Goal: Task Accomplishment & Management: Manage account settings

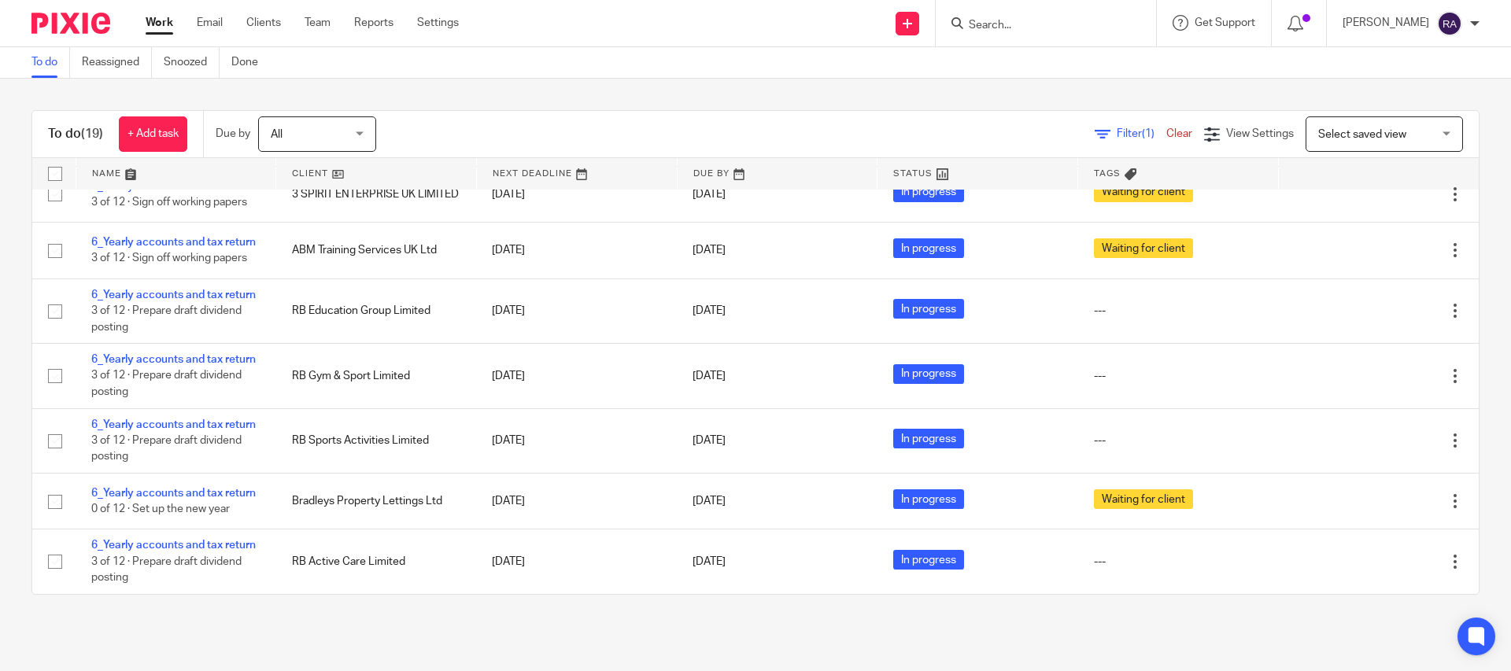
scroll to position [821, 0]
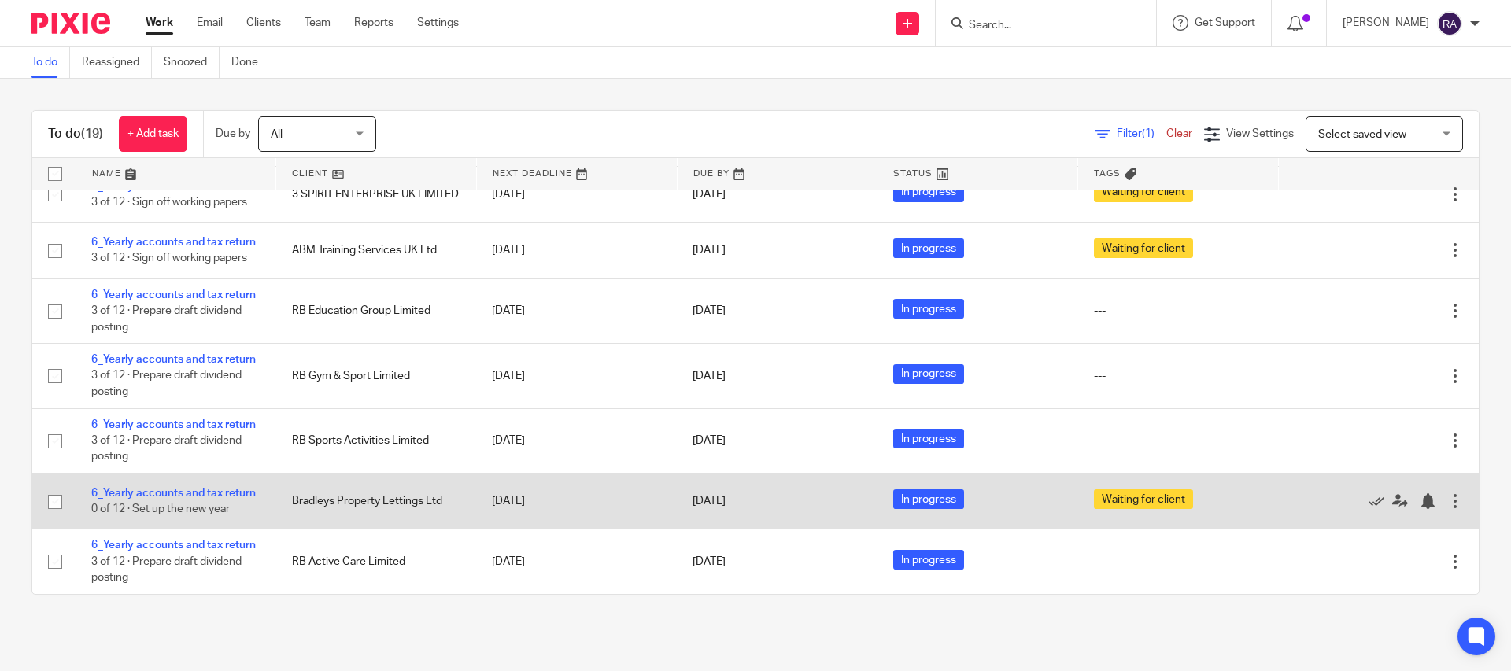
click at [336, 505] on td "Bradleys Property Lettings Ltd" at bounding box center [376, 502] width 201 height 56
click at [339, 498] on td "Bradleys Property Lettings Ltd" at bounding box center [376, 502] width 201 height 56
click at [159, 492] on link "6_Yearly accounts and tax return" at bounding box center [173, 493] width 165 height 11
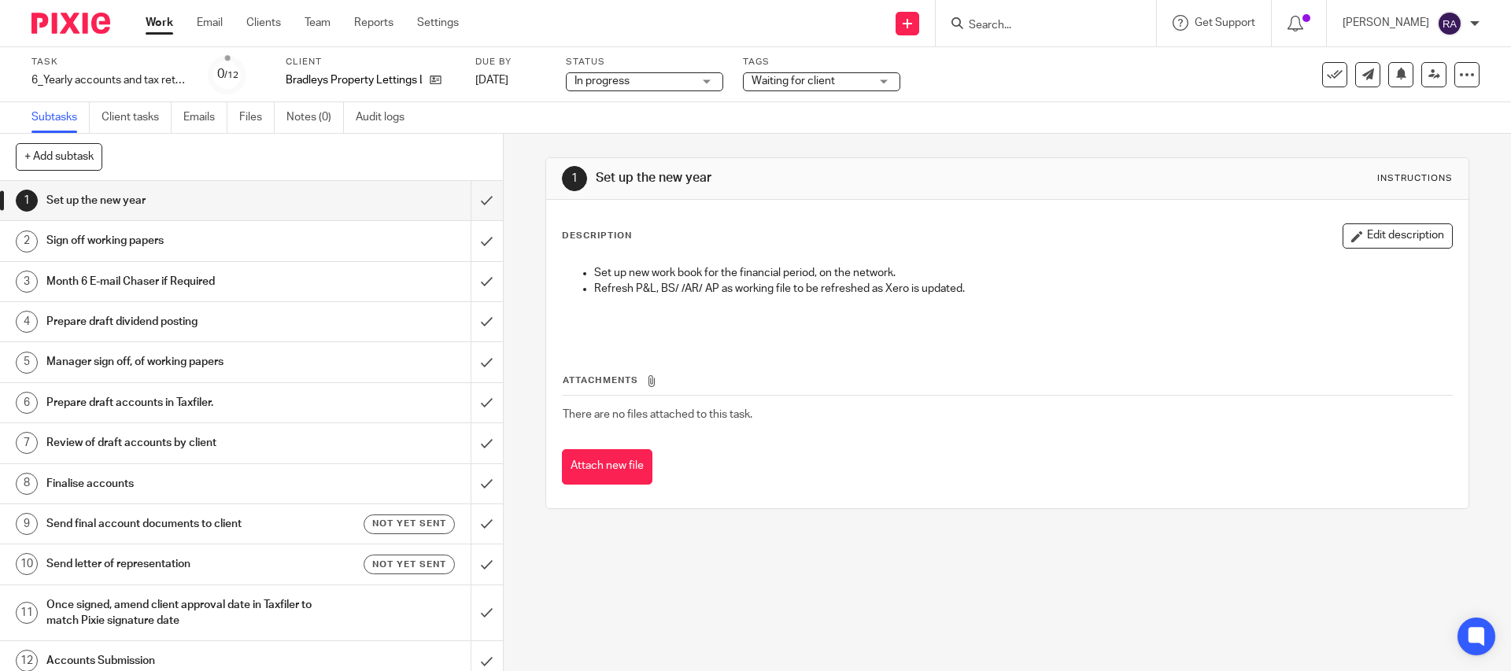
scroll to position [11, 0]
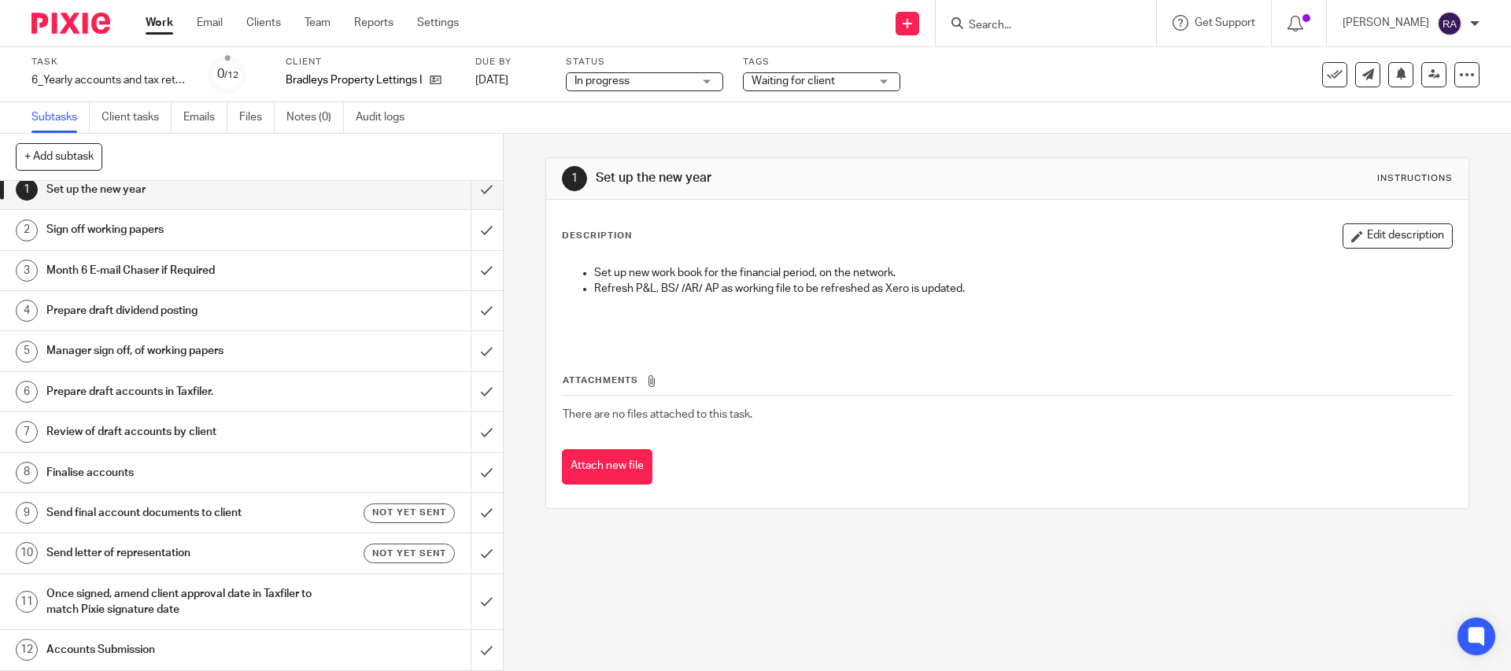
click at [257, 435] on h1 "Review of draft accounts by client" at bounding box center [182, 432] width 272 height 24
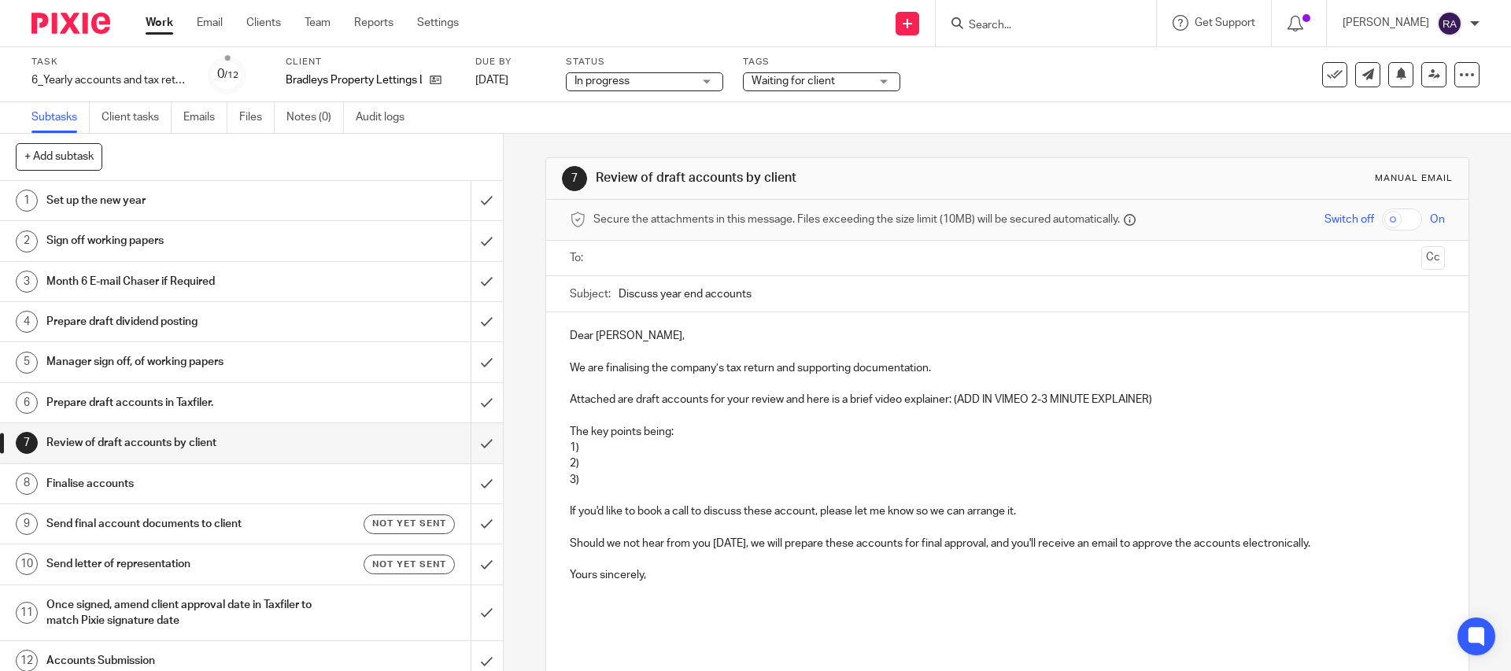
scroll to position [11, 0]
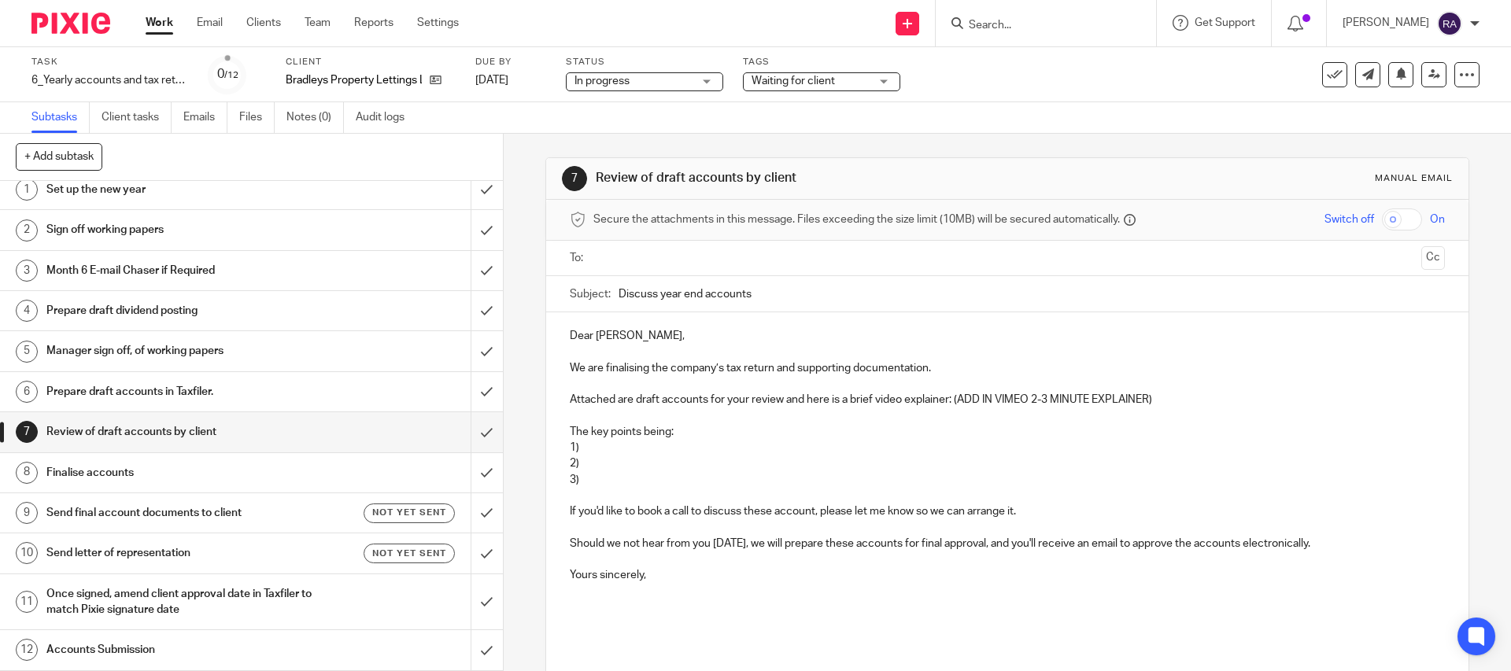
click at [206, 475] on h1 "Finalise accounts" at bounding box center [182, 473] width 272 height 24
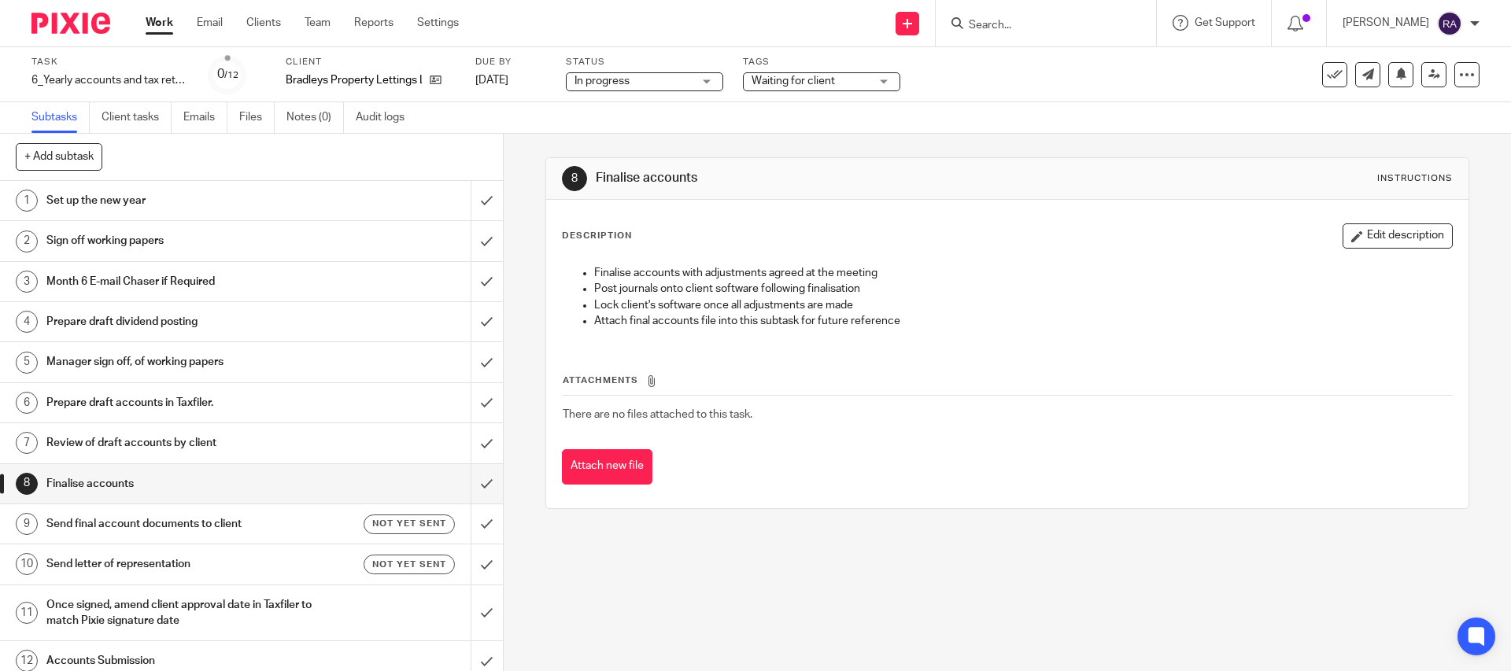
click at [153, 608] on h1 "Once signed, amend client approval date in Taxfiler to match Pixie signature da…" at bounding box center [182, 614] width 272 height 40
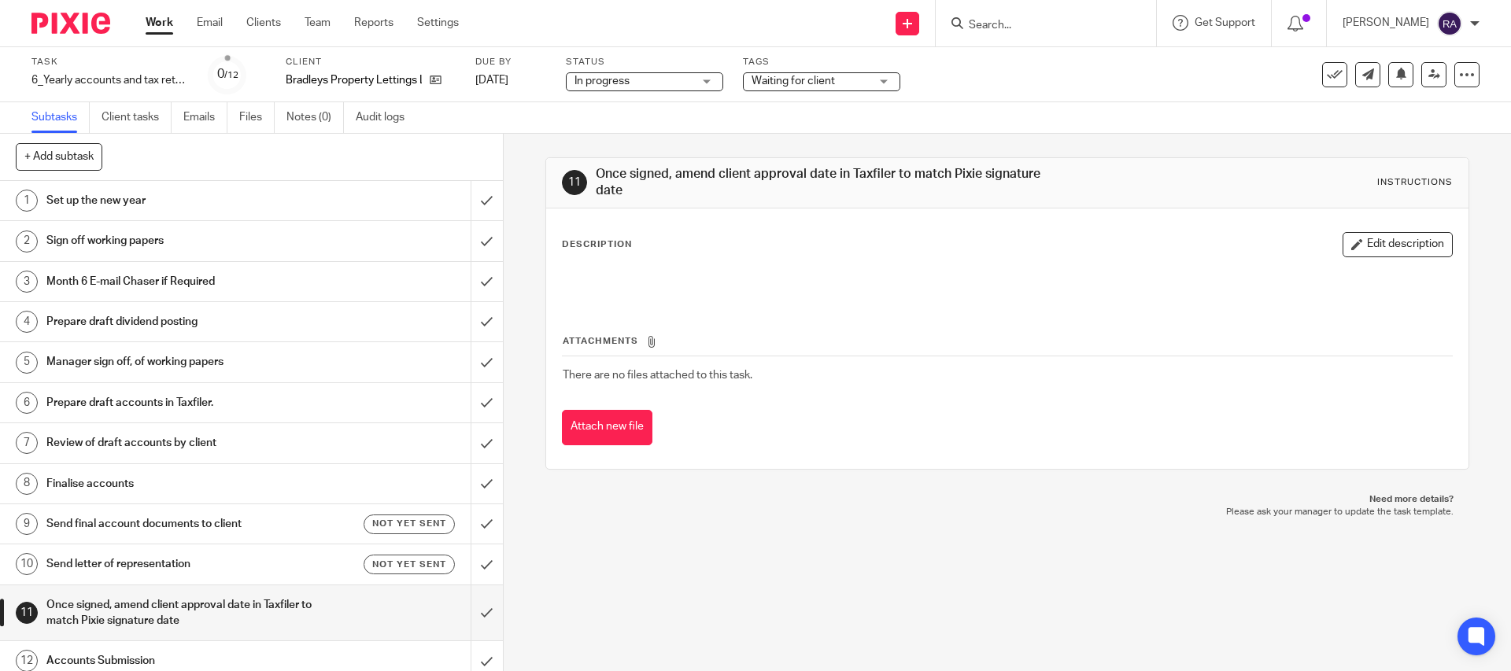
click at [128, 516] on h1 "Send final account documents to client" at bounding box center [182, 524] width 272 height 24
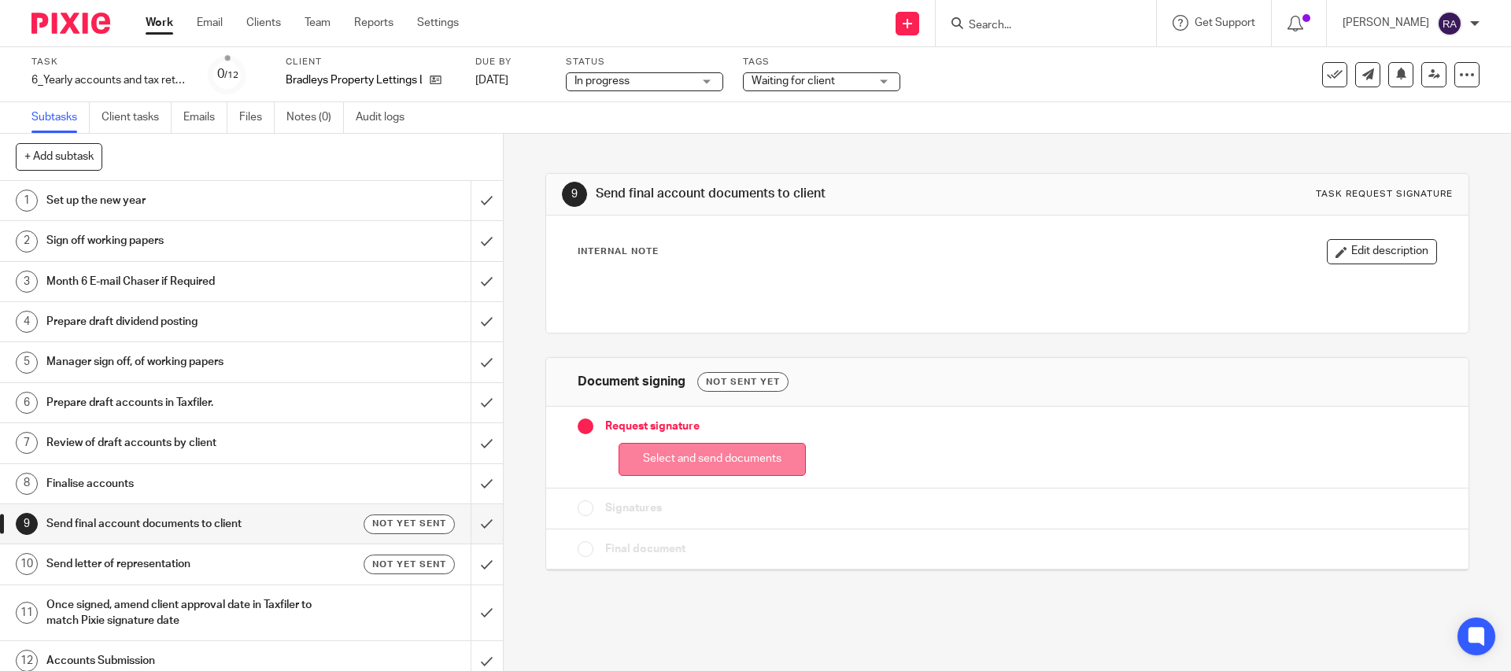
click at [719, 459] on button "Select and send documents" at bounding box center [712, 460] width 187 height 34
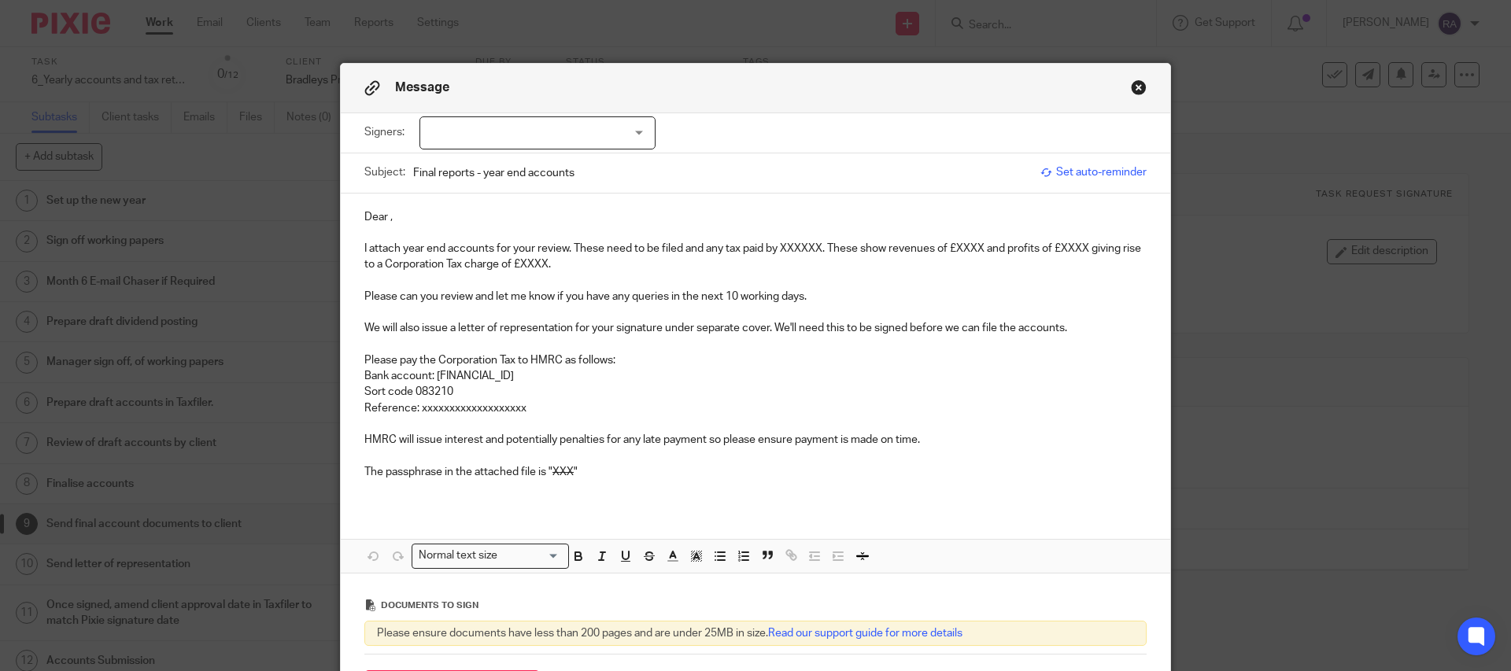
click at [1138, 83] on button "Close modal" at bounding box center [1139, 88] width 16 height 16
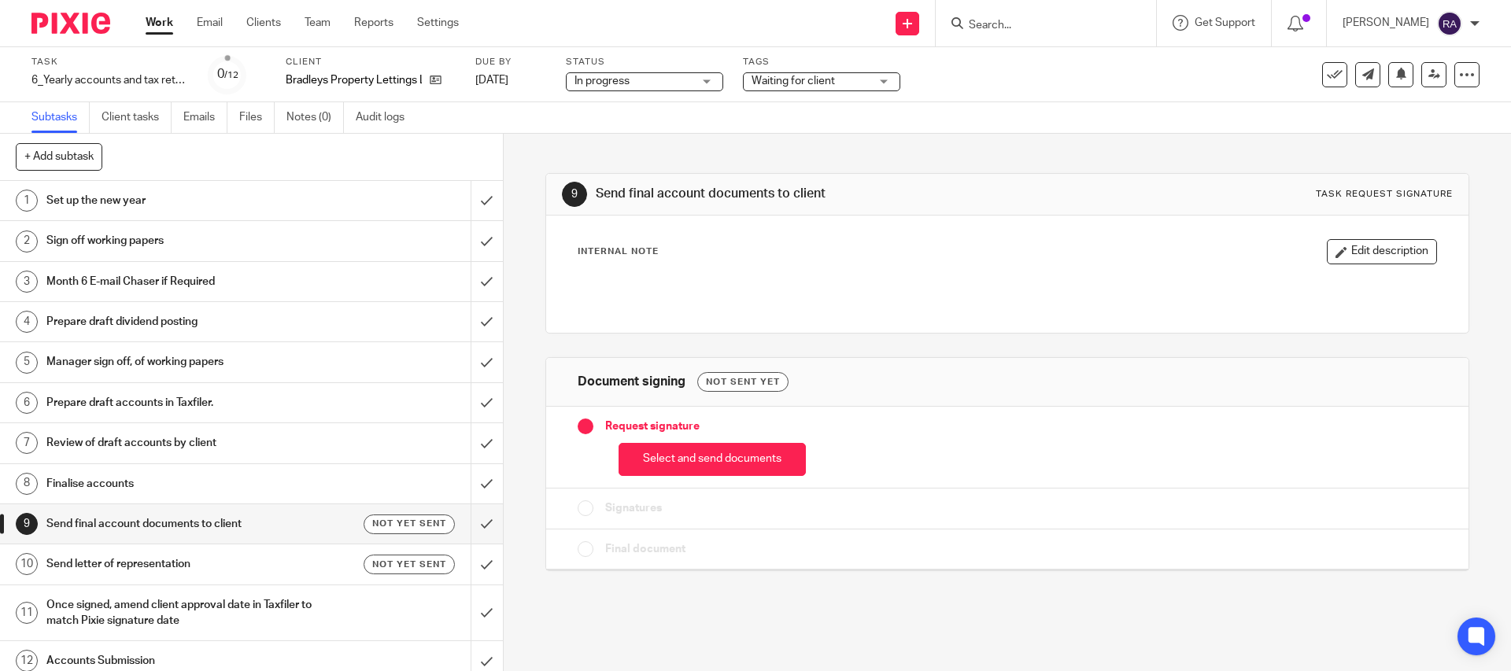
click at [230, 407] on h1 "Prepare draft accounts in Taxfiler." at bounding box center [182, 403] width 272 height 24
click at [221, 366] on h1 "Manager sign off, of working papers" at bounding box center [182, 362] width 272 height 24
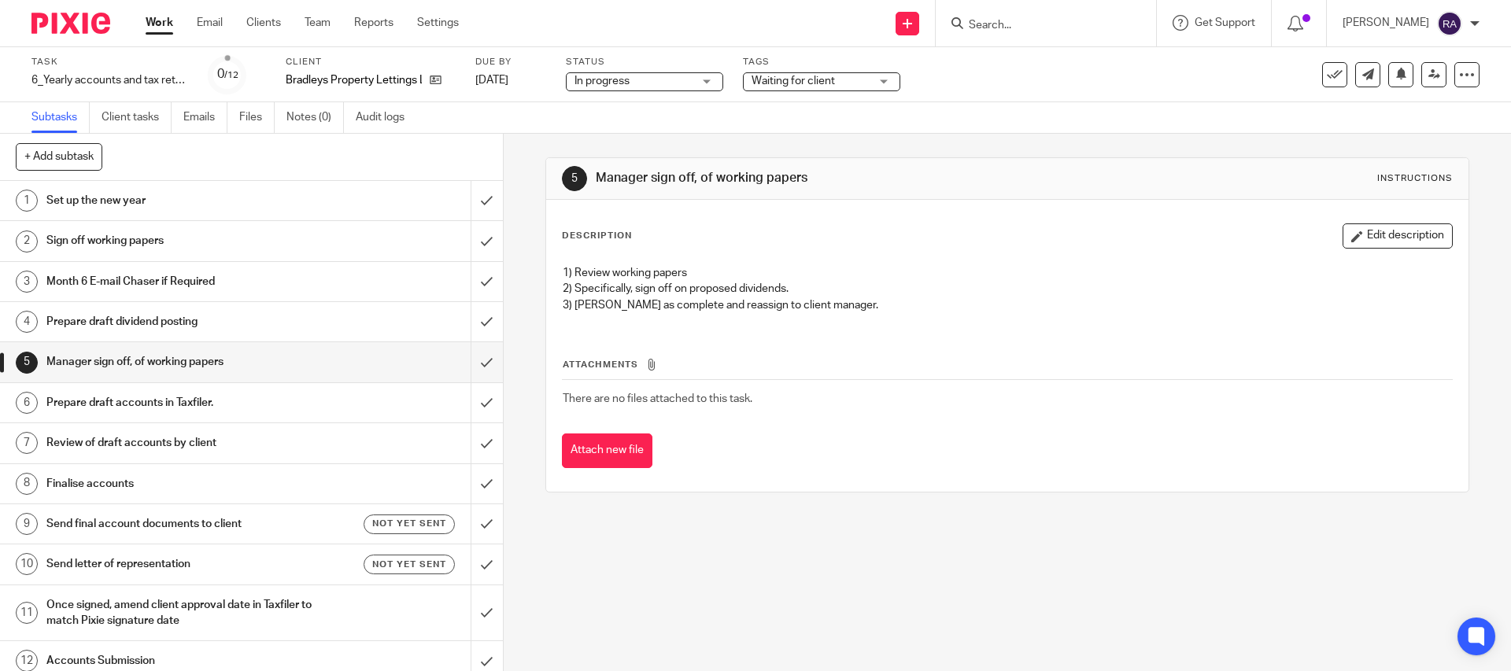
click at [227, 341] on link "4 Prepare draft dividend posting" at bounding box center [235, 321] width 471 height 39
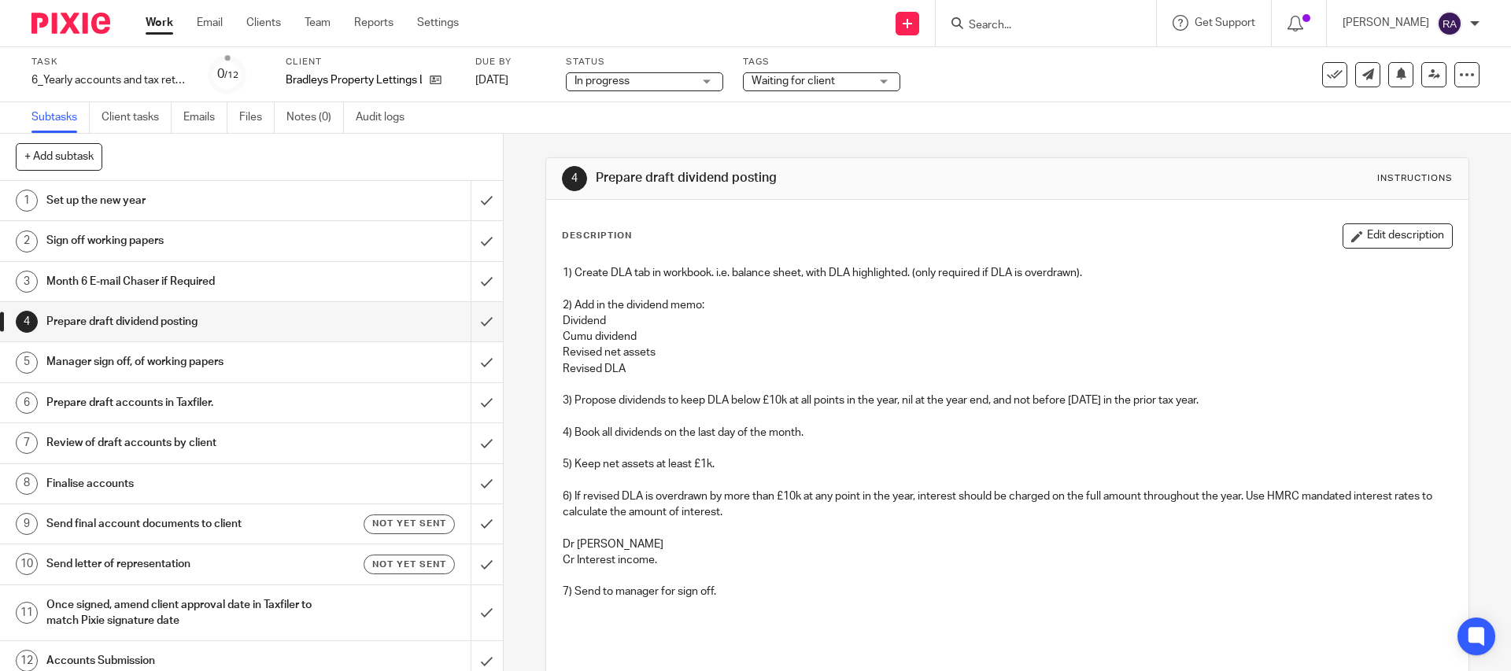
click at [222, 289] on h1 "Month 6 E-mail Chaser if Required" at bounding box center [182, 282] width 272 height 24
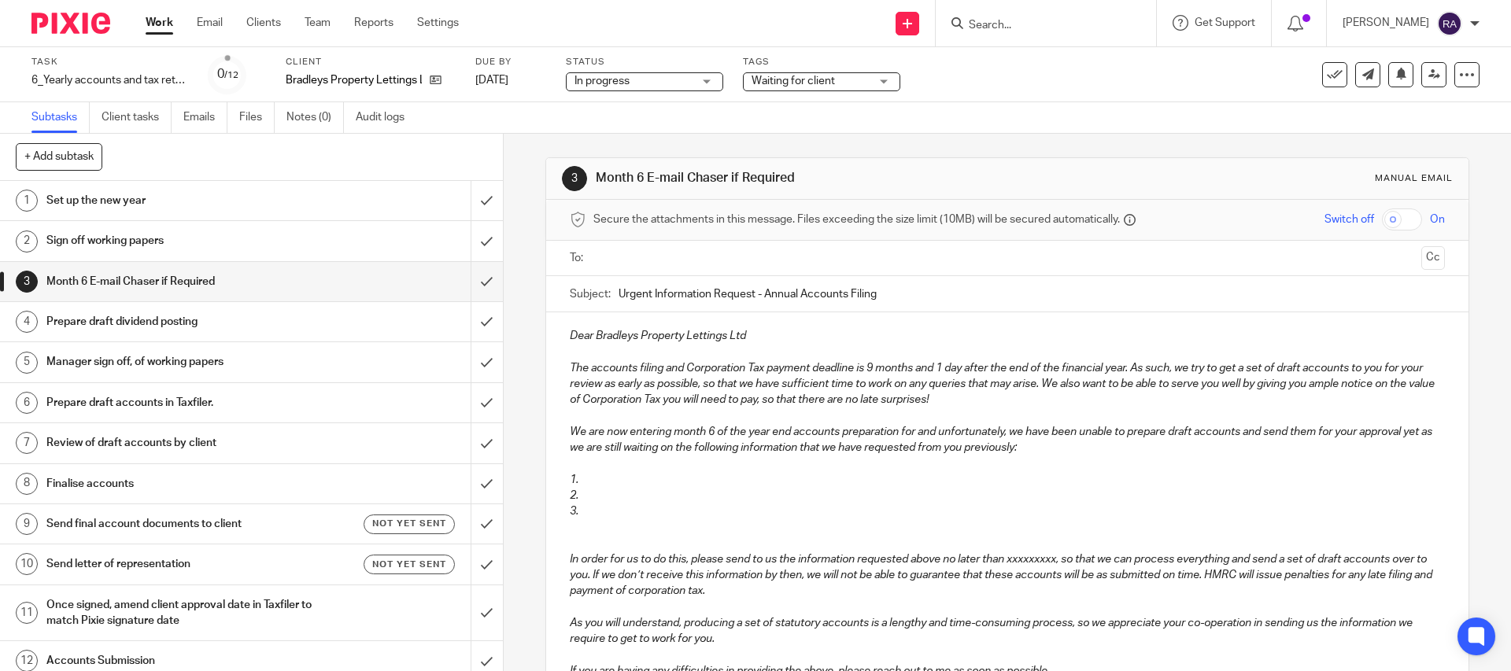
click at [1012, 23] on input "Search" at bounding box center [1038, 26] width 142 height 14
click at [438, 21] on link "Settings" at bounding box center [438, 23] width 42 height 16
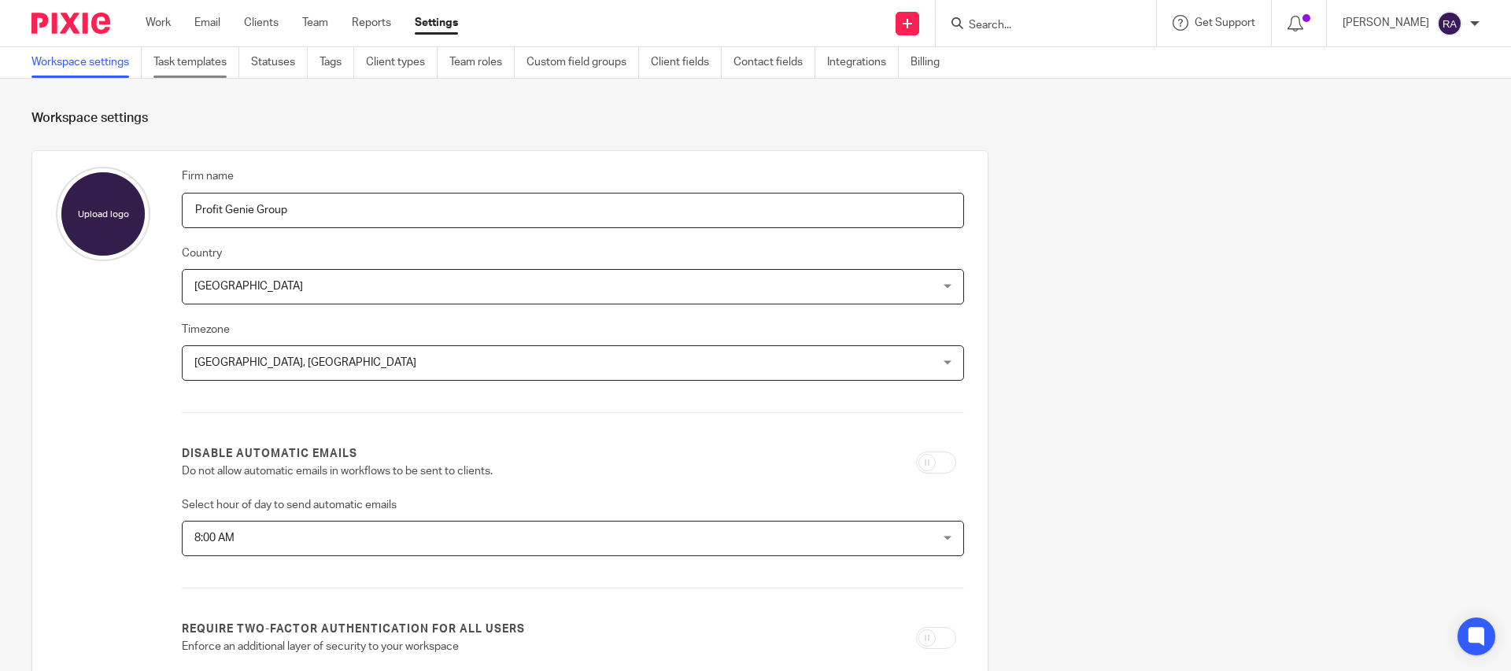
click at [186, 71] on link "Task templates" at bounding box center [197, 62] width 86 height 31
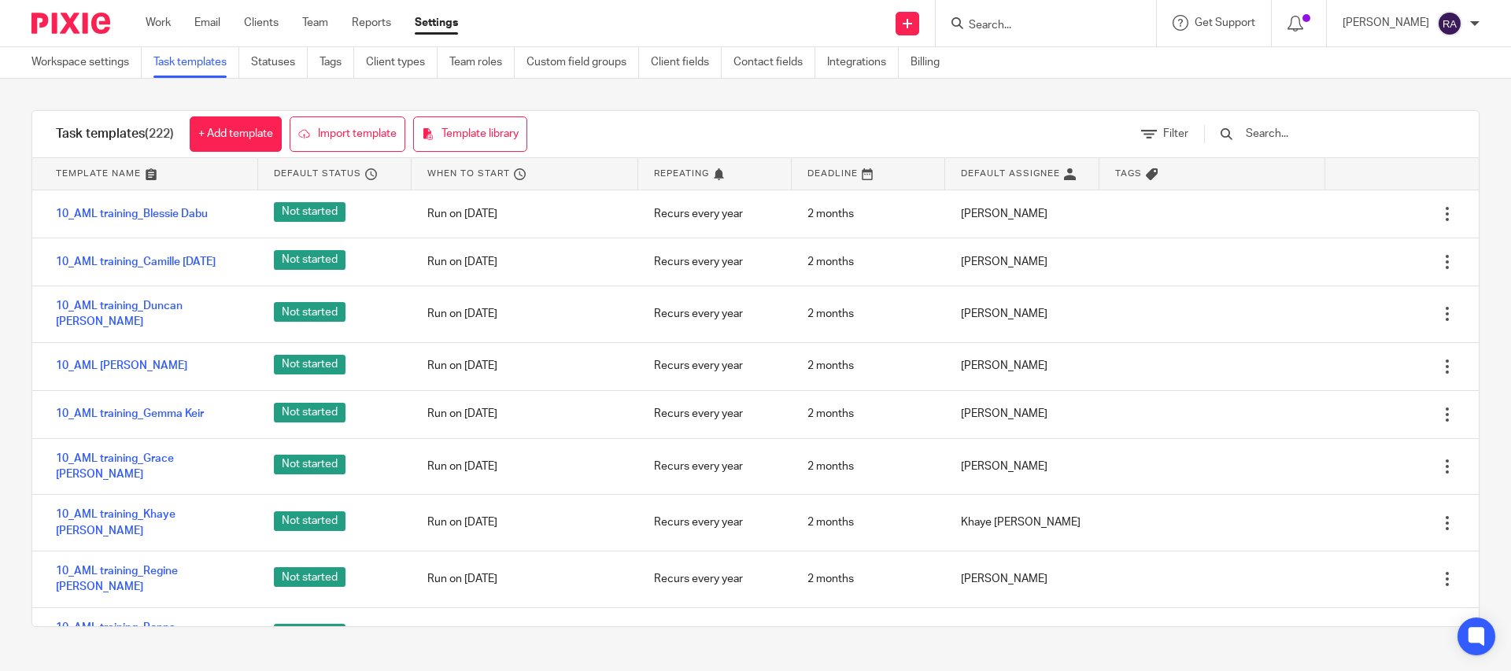
click at [1023, 28] on input "Search" at bounding box center [1038, 26] width 142 height 14
type input "year"
click button "submit" at bounding box center [0, 0] width 0 height 0
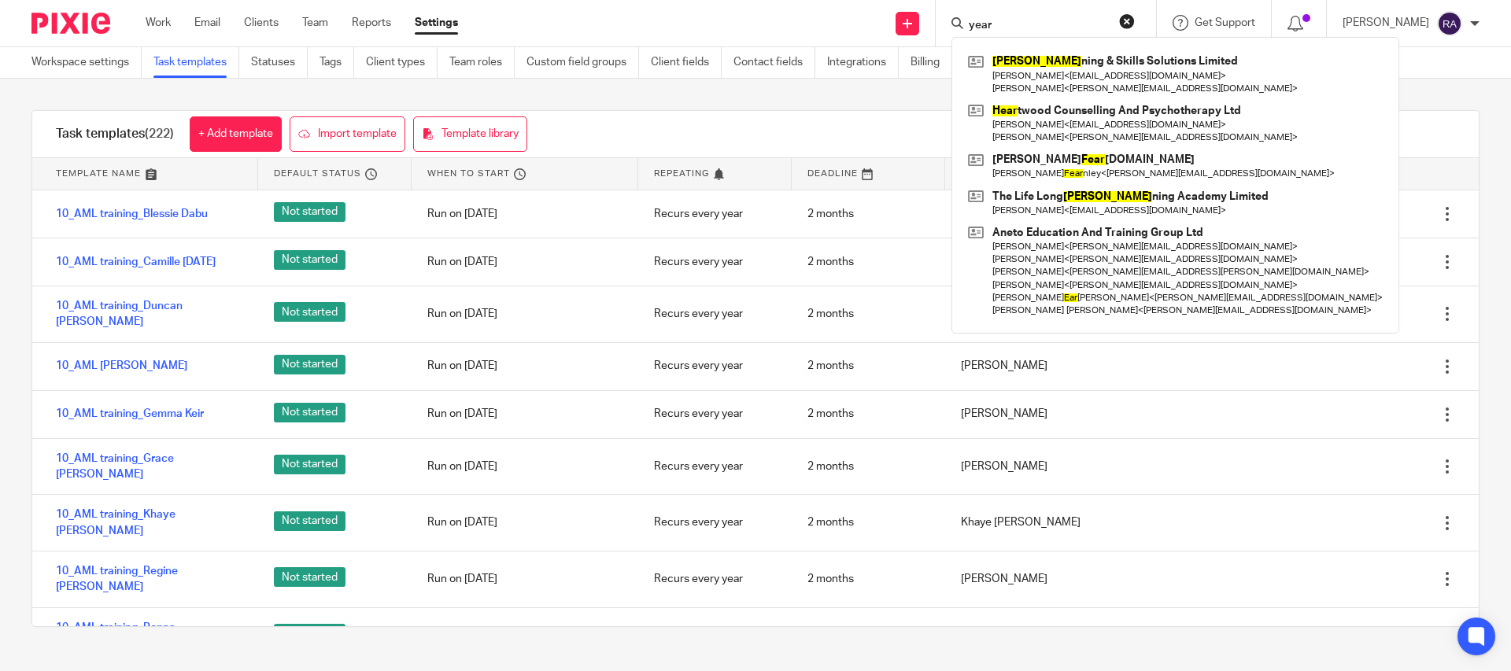
click at [919, 119] on div "Task templates (222) + Add template Import template Template library Filter" at bounding box center [755, 134] width 1447 height 47
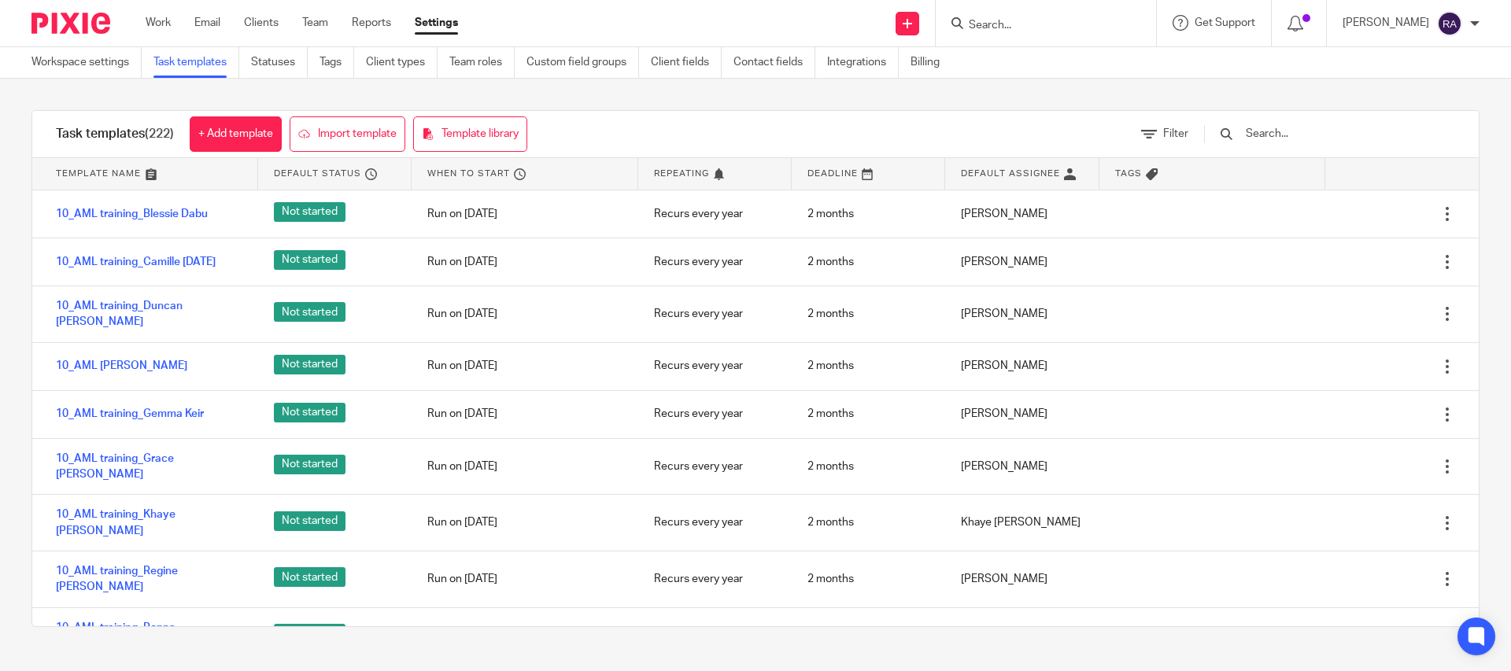
click at [1318, 135] on input "text" at bounding box center [1336, 133] width 183 height 17
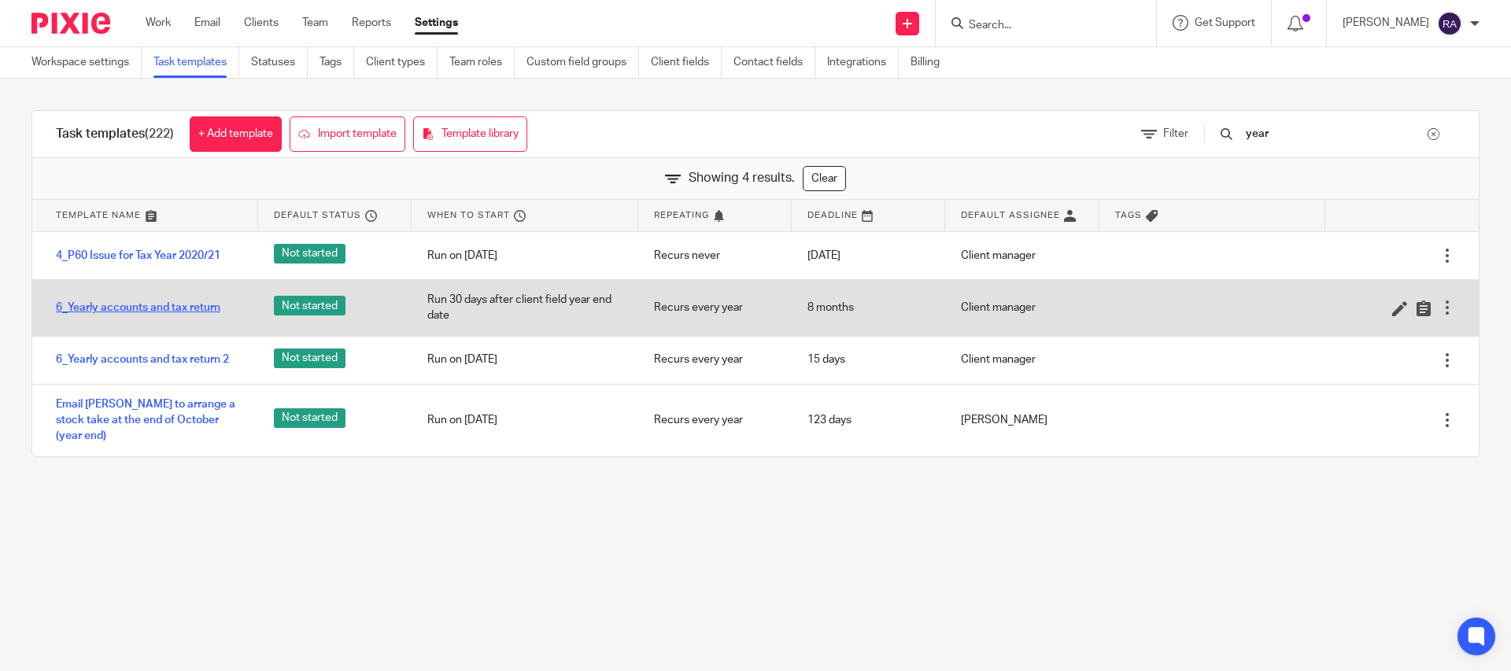
type input "year"
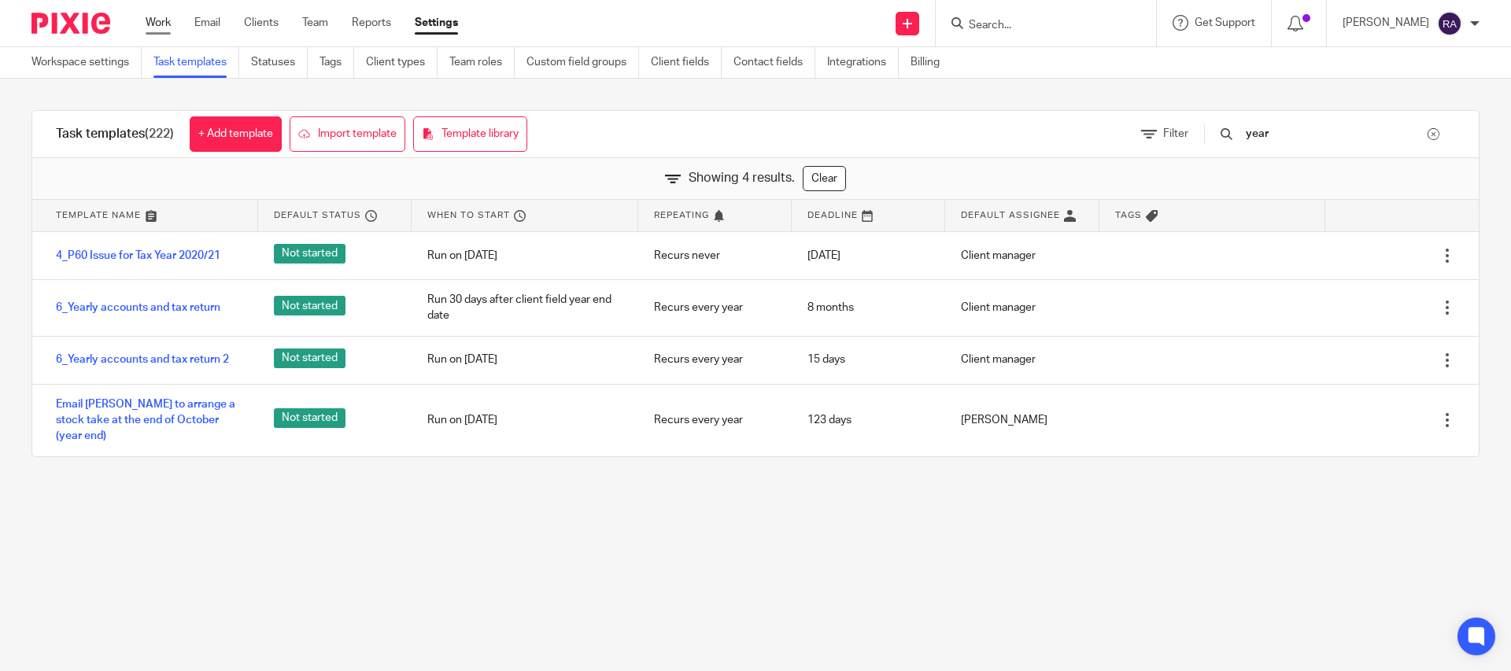
click at [151, 21] on link "Work" at bounding box center [158, 23] width 25 height 16
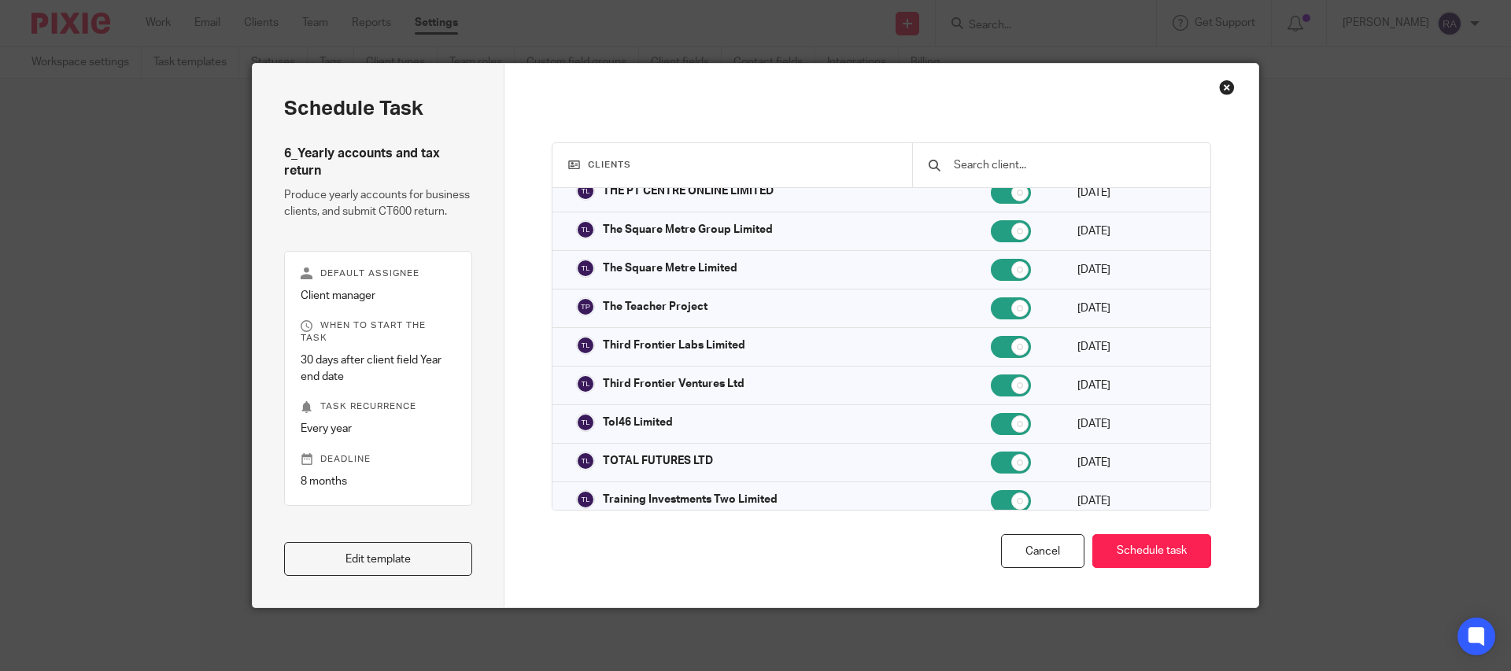
scroll to position [5061, 0]
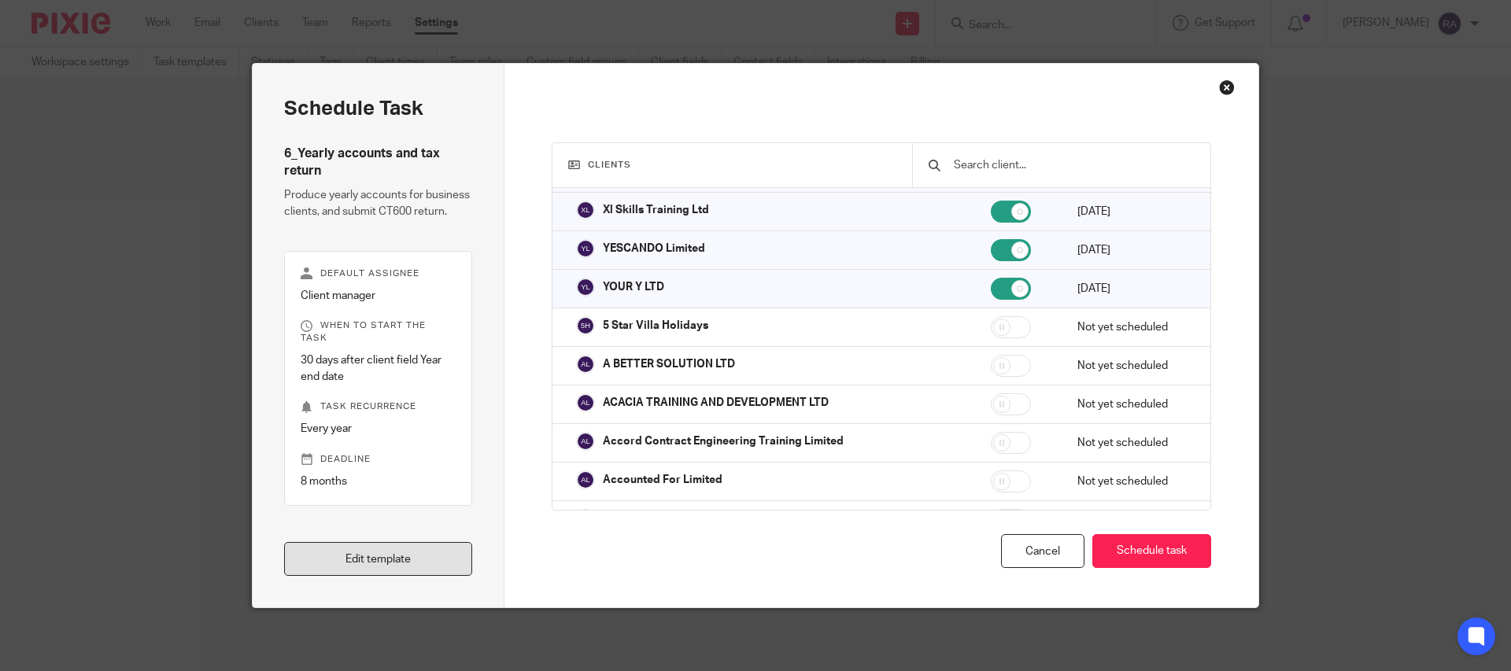
click at [454, 546] on link "Edit template" at bounding box center [378, 559] width 188 height 34
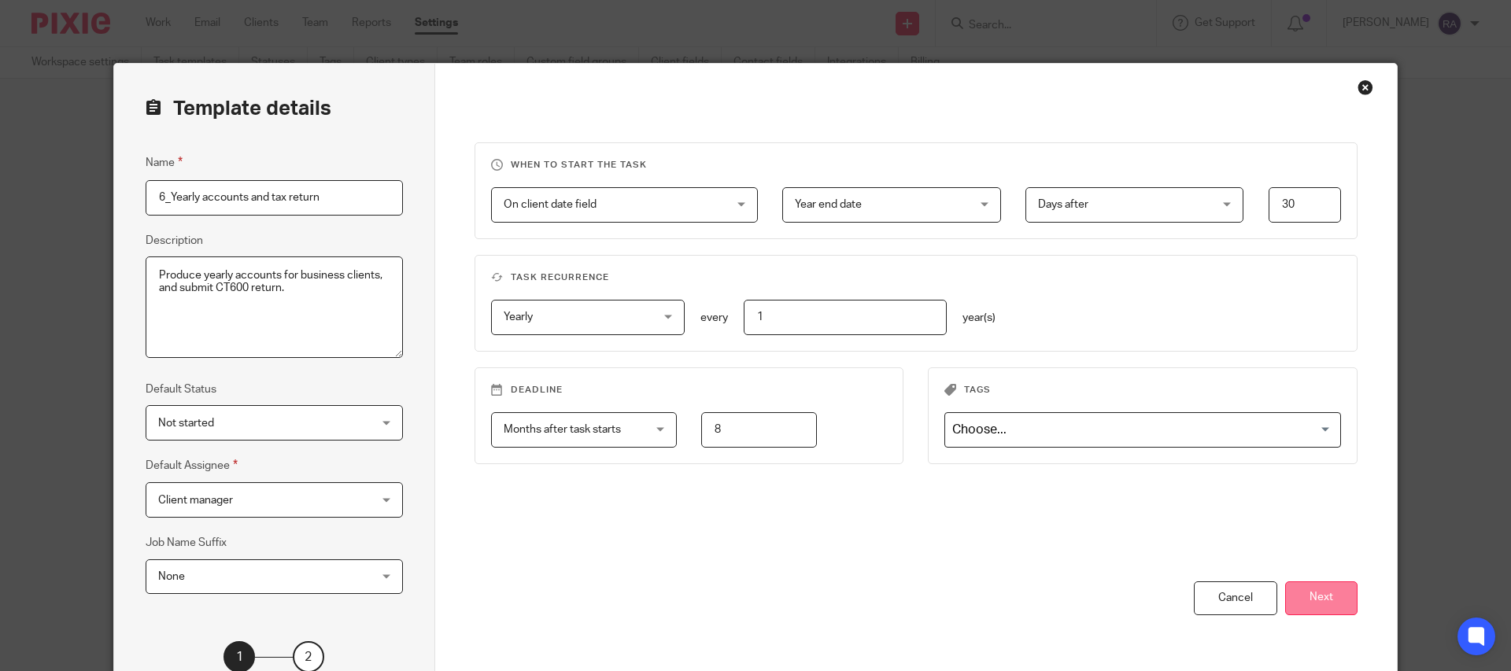
click at [1319, 603] on button "Next" at bounding box center [1322, 599] width 72 height 34
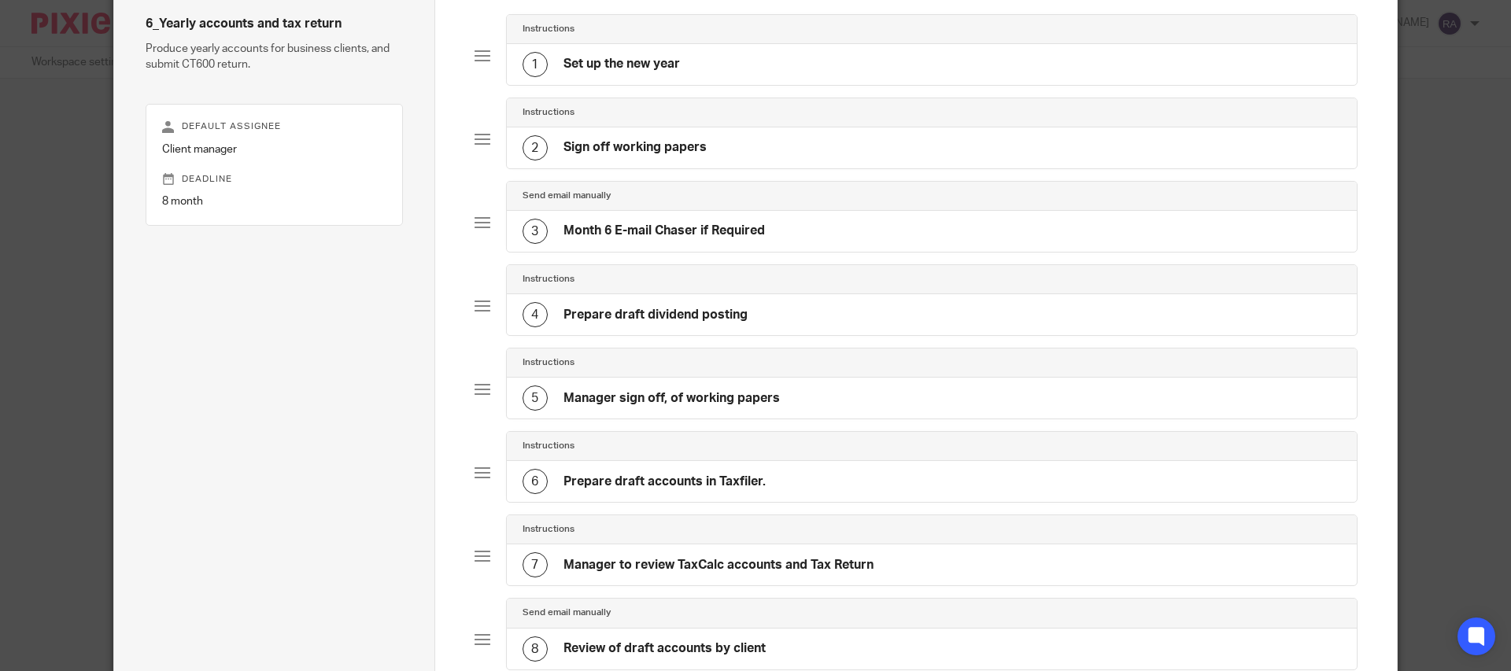
scroll to position [131, 0]
click at [672, 480] on h4 "Prepare draft accounts in Taxfiler." at bounding box center [665, 480] width 202 height 17
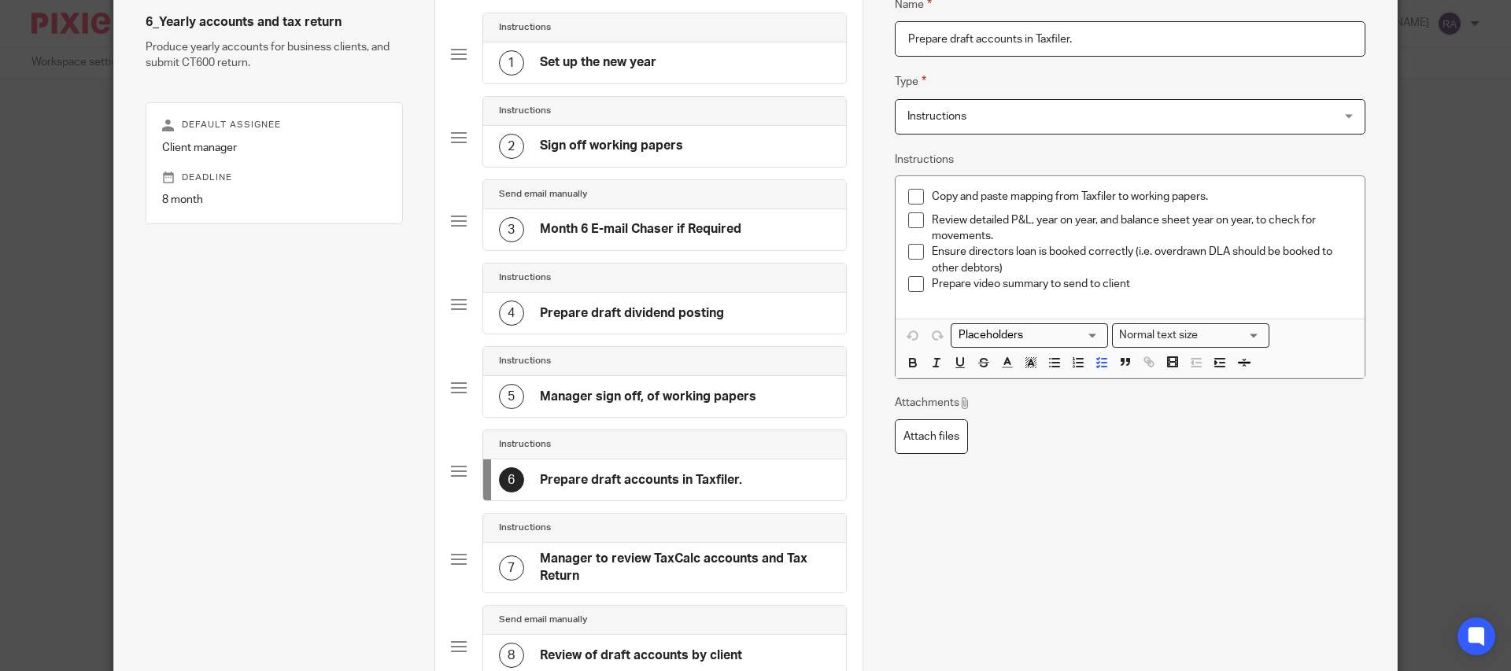
click at [631, 558] on h4 "Manager to review TaxCalc accounts and Tax Return" at bounding box center [685, 568] width 290 height 34
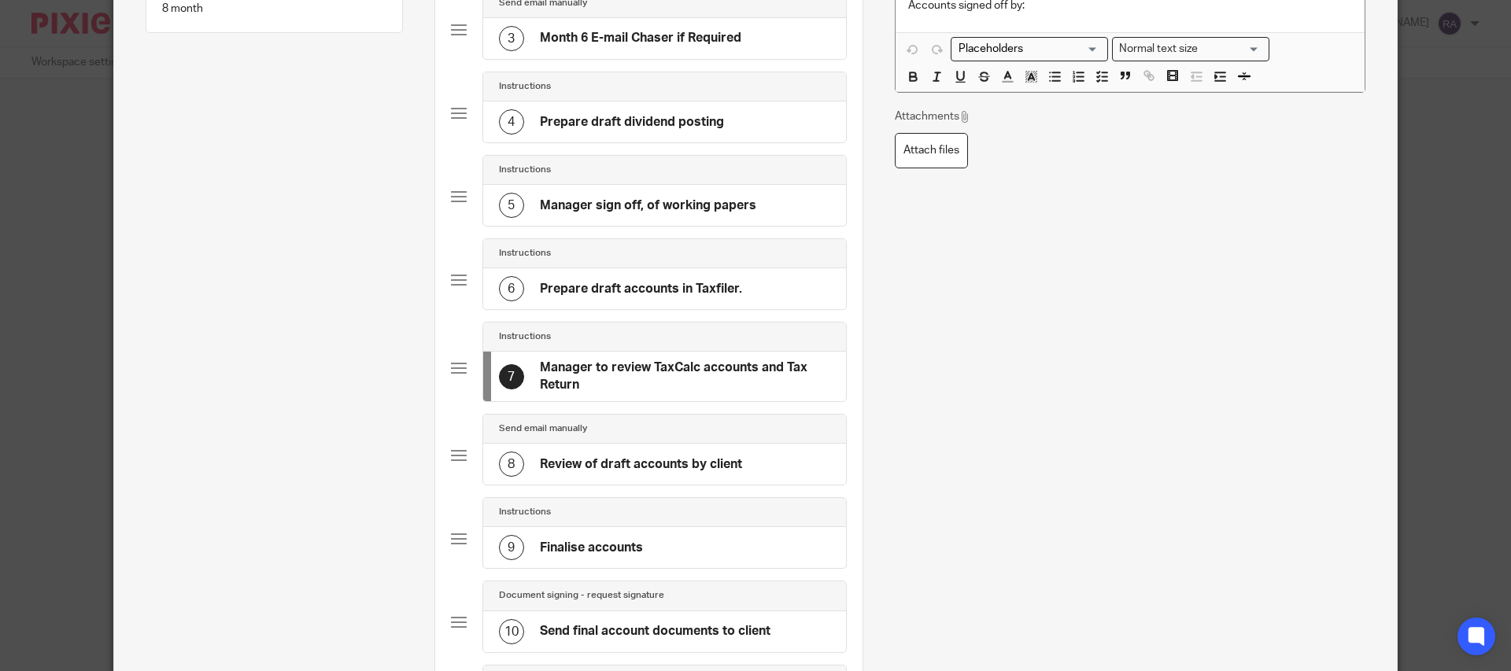
scroll to position [410, 0]
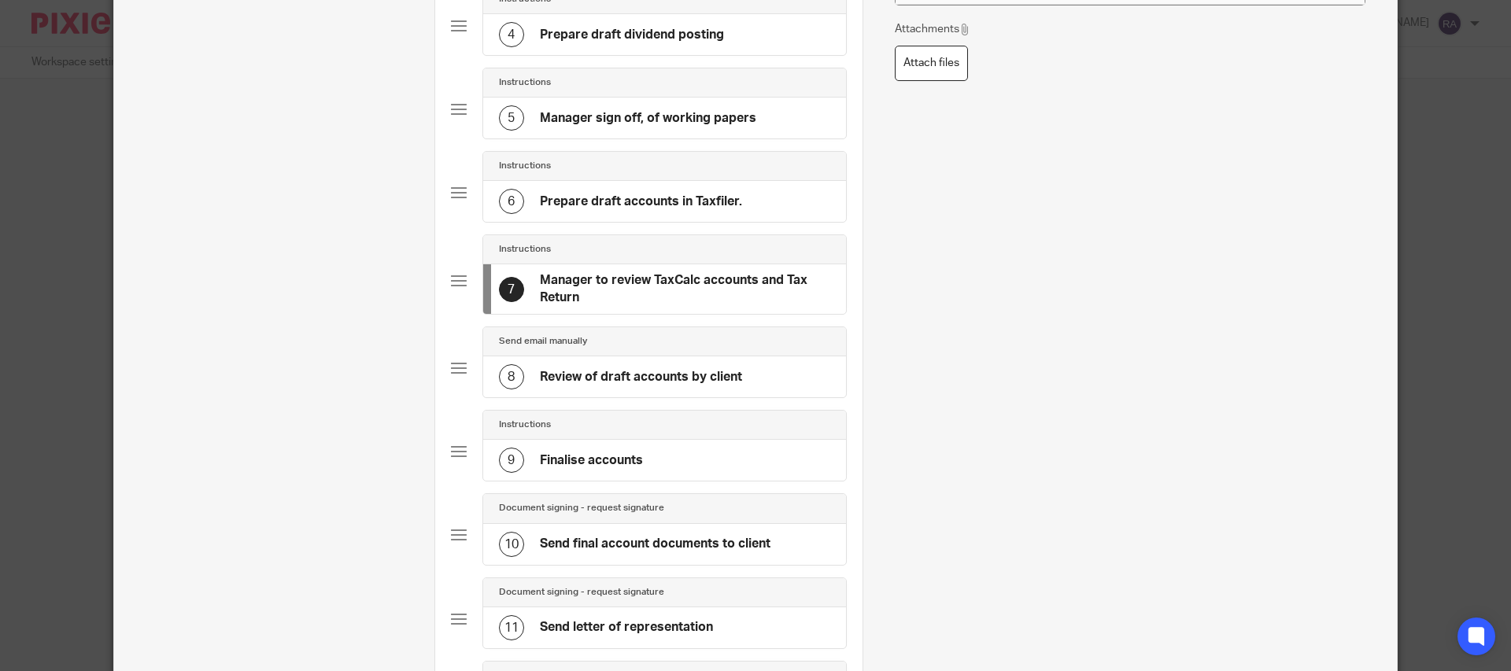
click at [649, 381] on h4 "Review of draft accounts by client" at bounding box center [641, 377] width 202 height 17
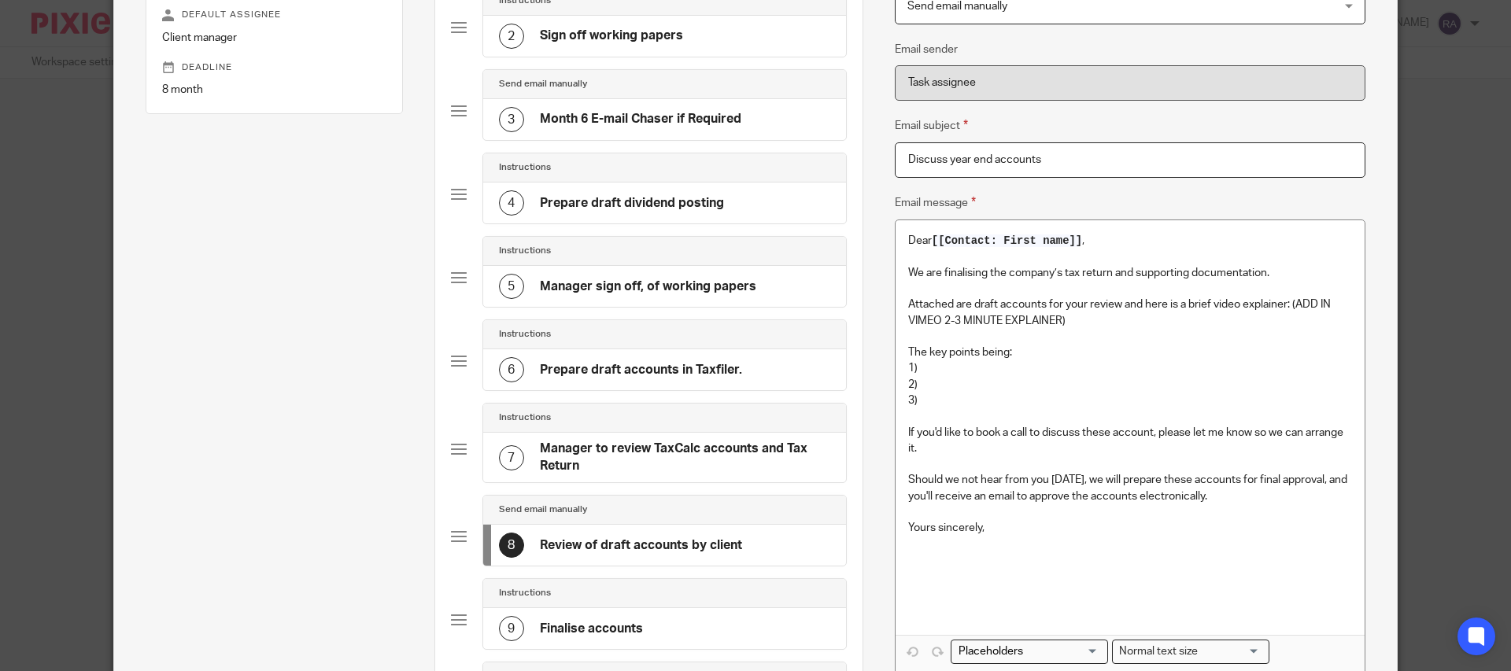
scroll to position [267, 0]
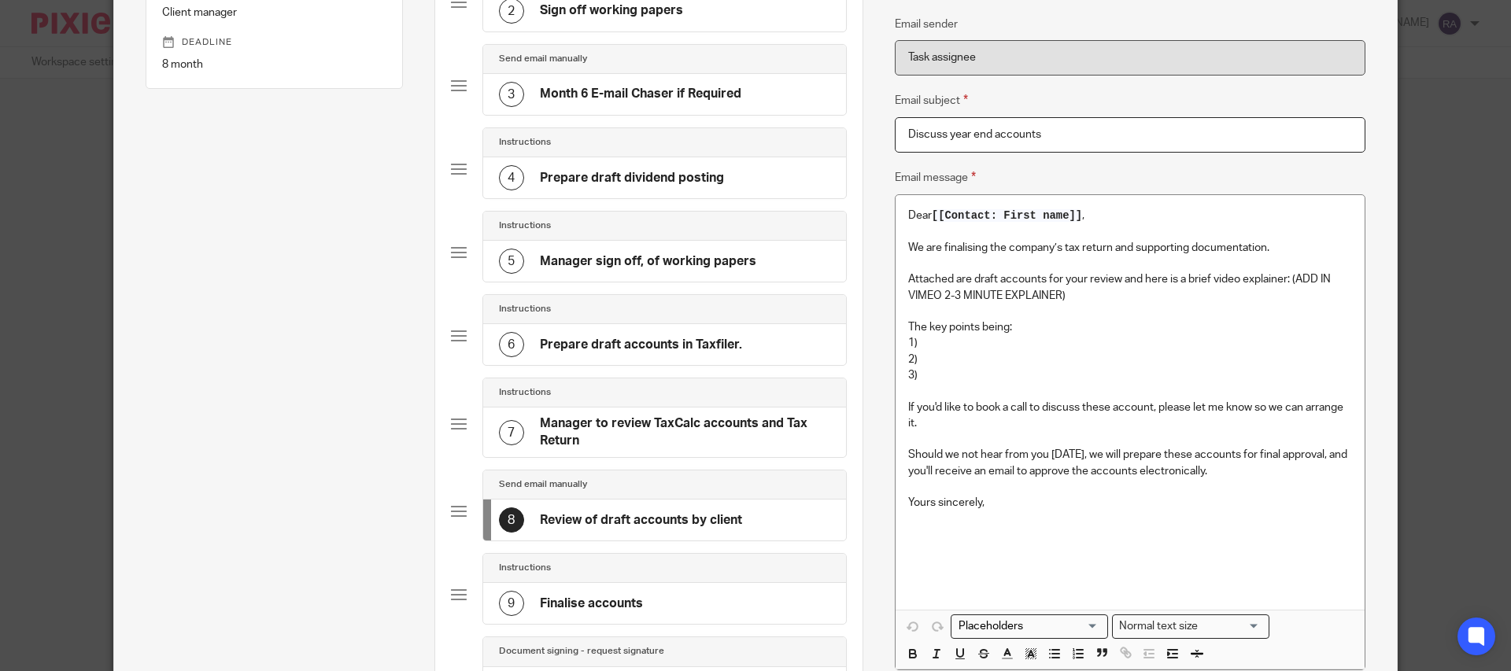
click at [623, 601] on h4 "Finalise accounts" at bounding box center [591, 604] width 103 height 17
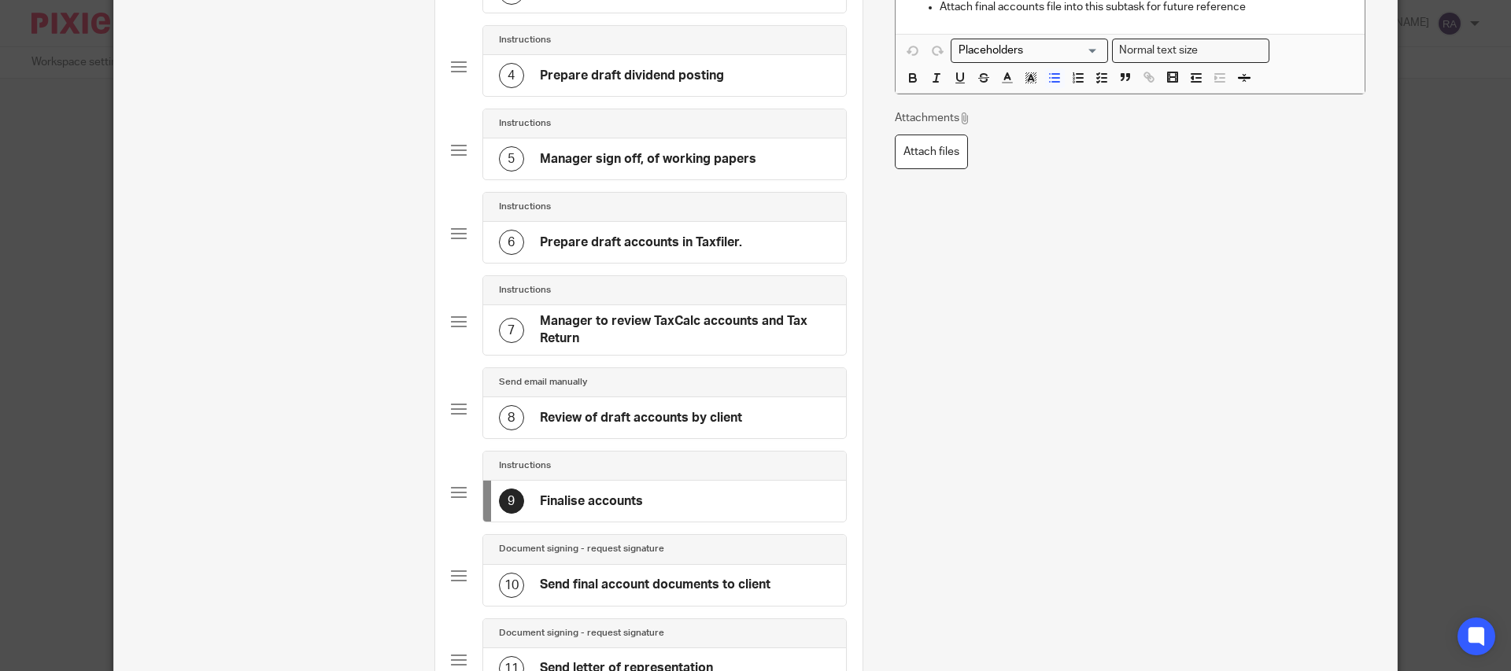
scroll to position [433, 0]
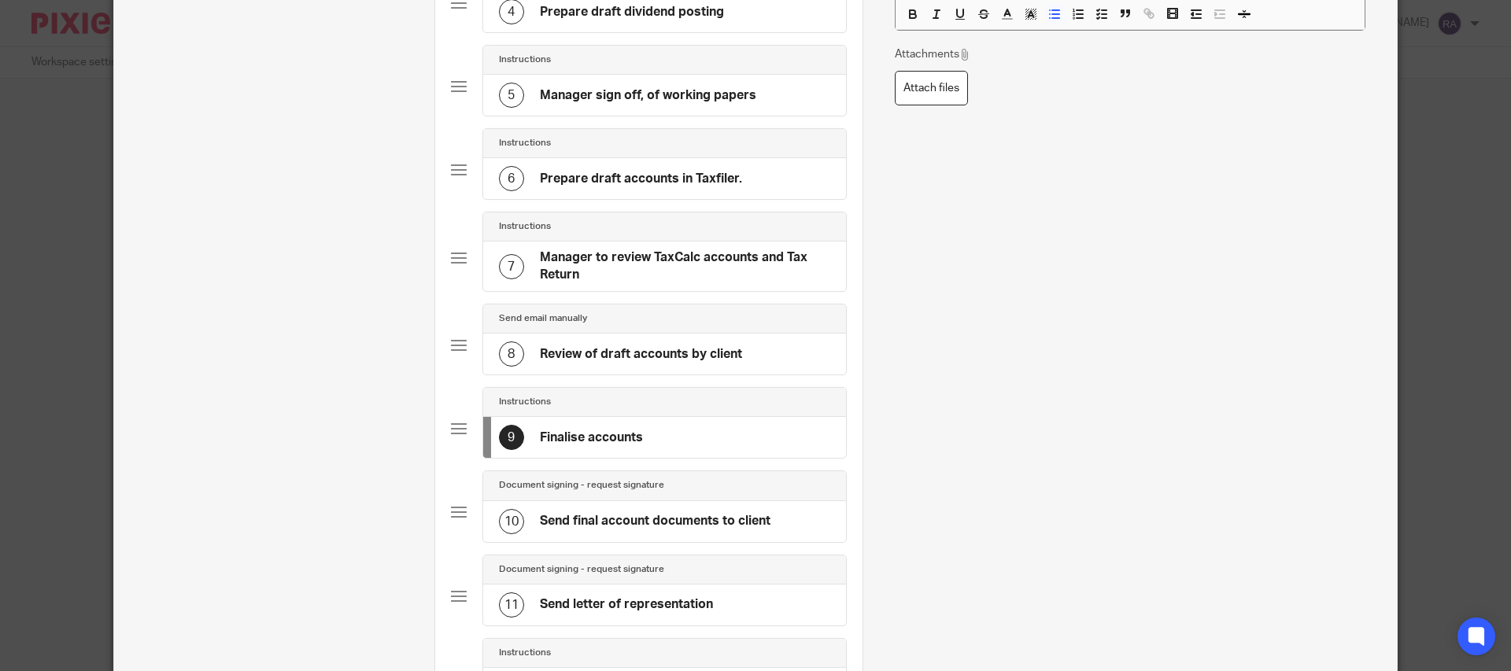
click at [657, 509] on div "10 Send final account documents to client" at bounding box center [635, 521] width 272 height 25
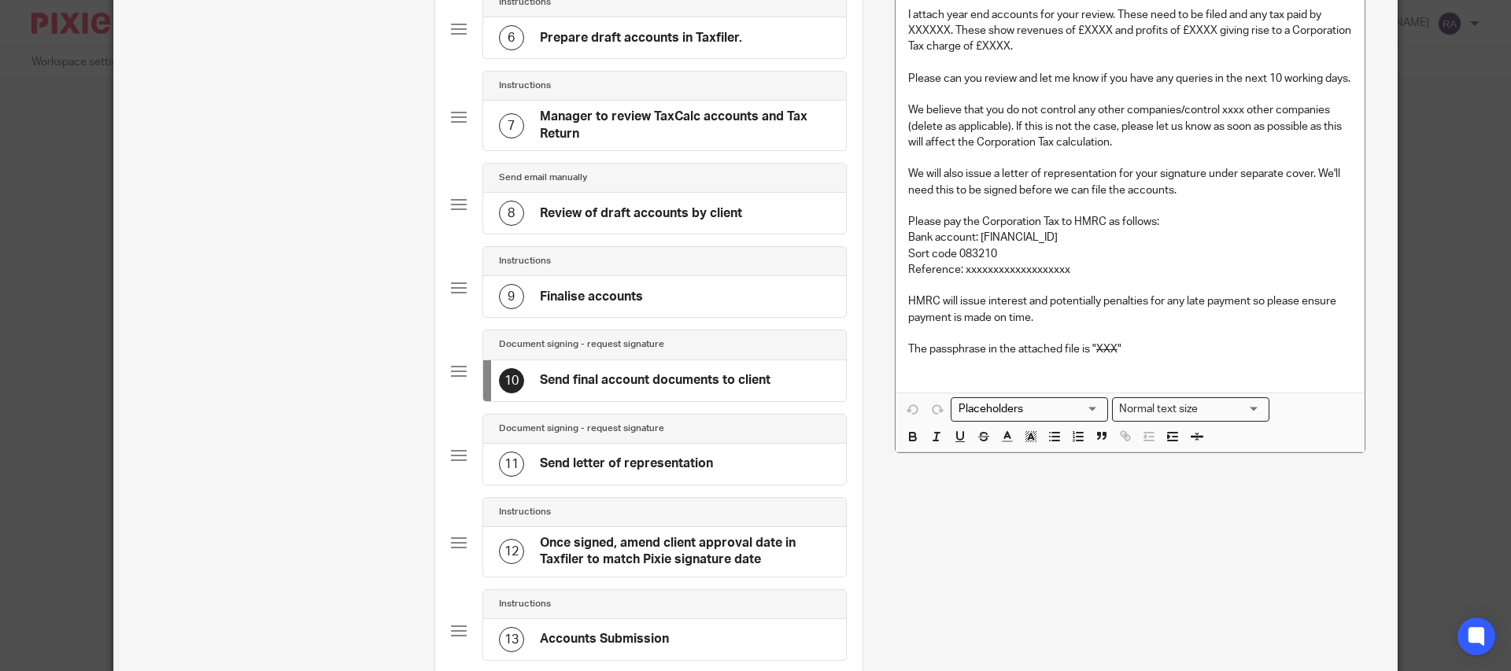
scroll to position [630, 0]
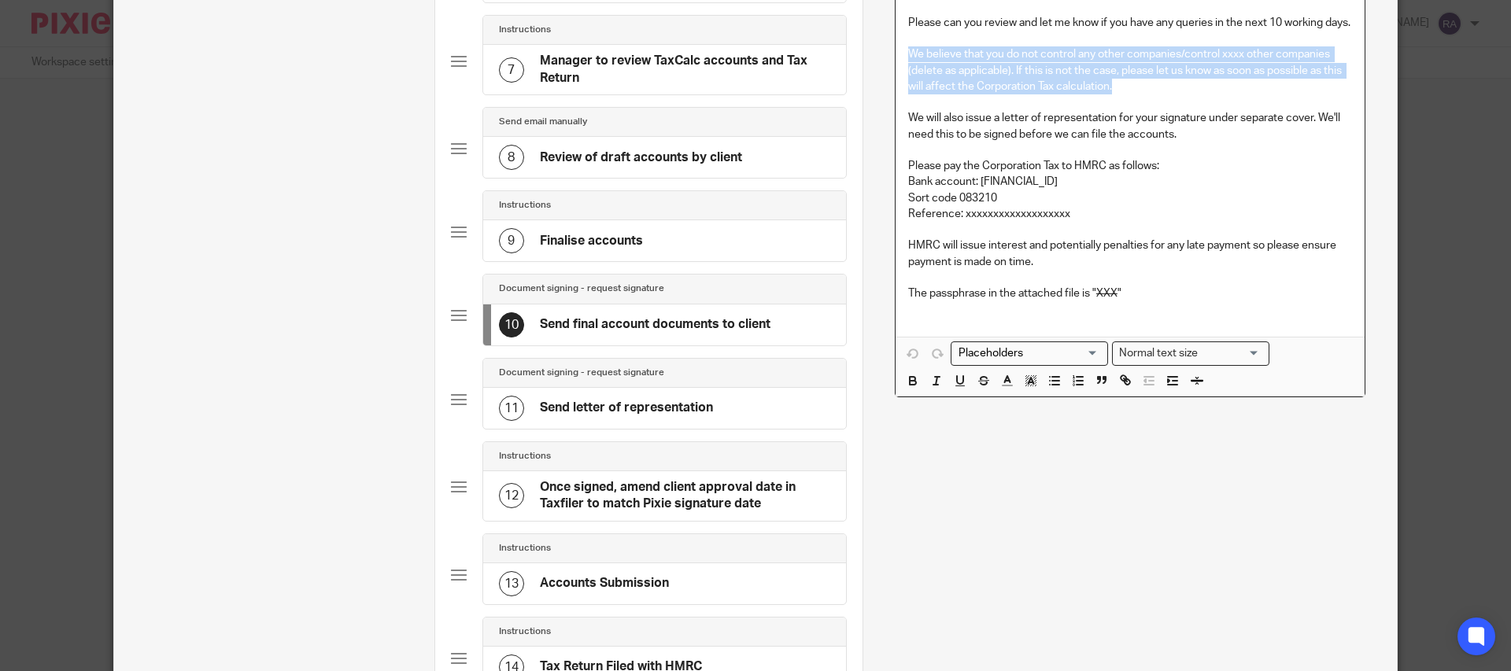
drag, startPoint x: 1119, startPoint y: 102, endPoint x: 906, endPoint y: 75, distance: 215.1
click at [905, 75] on div "Dear , I attach year end accounts for your review. These need to be filed and a…" at bounding box center [1130, 121] width 469 height 431
copy p "We believe that you do not control any other companies/control xxxx other compa…"
